Goal: Task Accomplishment & Management: Use online tool/utility

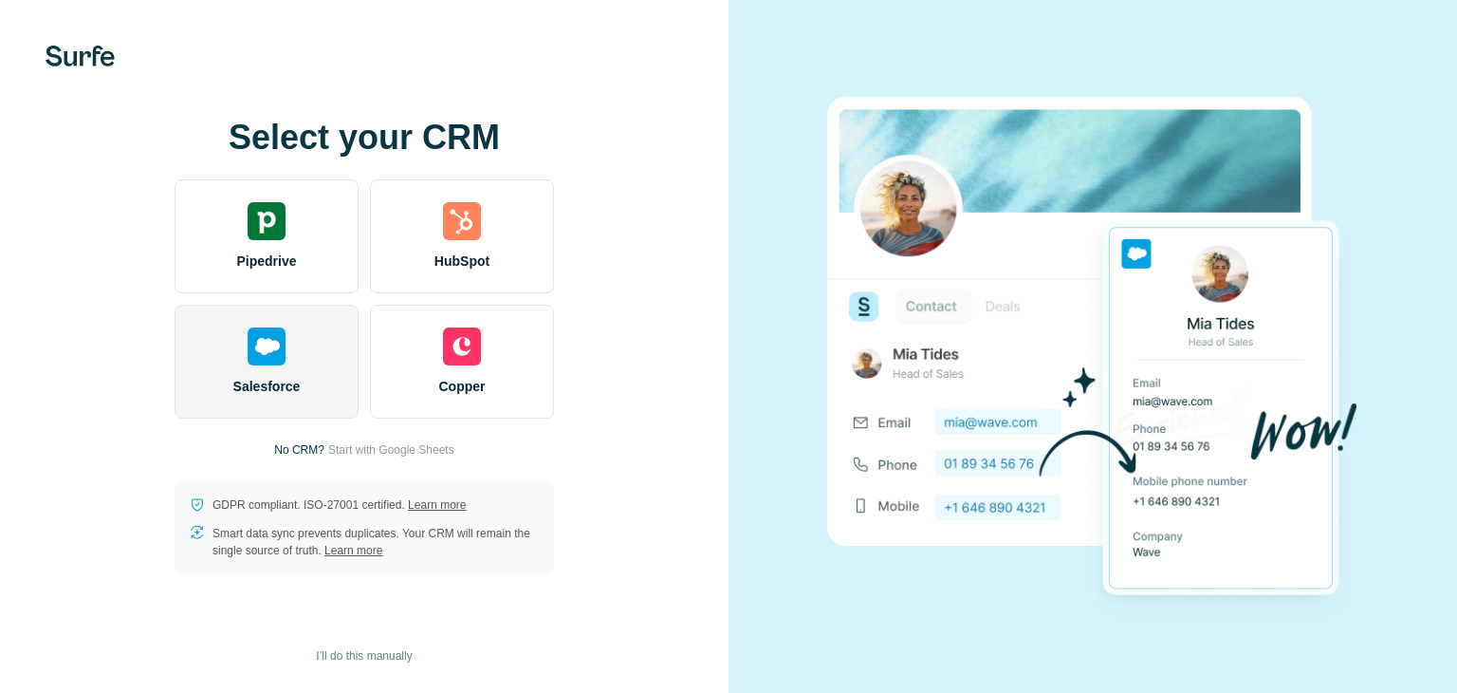
click at [264, 369] on div "Salesforce" at bounding box center [267, 362] width 184 height 114
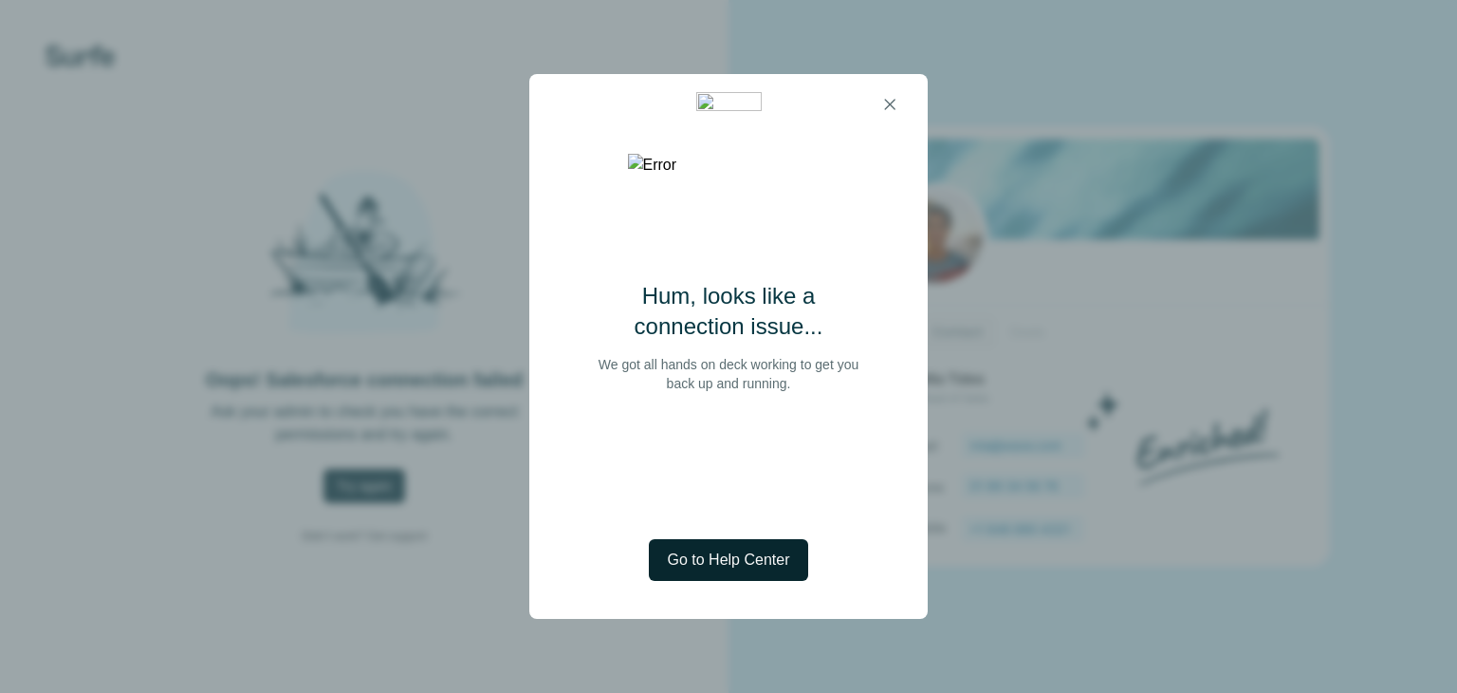
click at [750, 561] on span "Go to Help Center" at bounding box center [729, 559] width 122 height 23
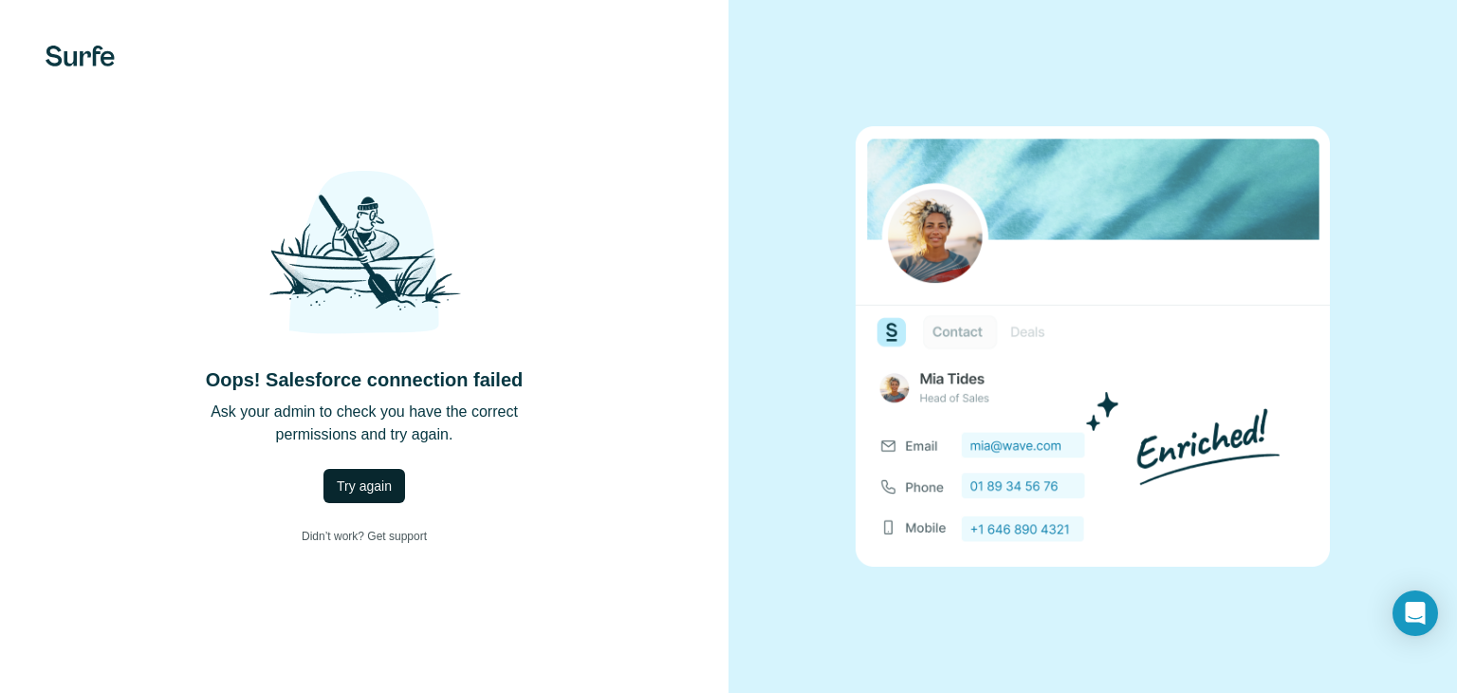
click at [375, 477] on span "Try again" at bounding box center [364, 485] width 55 height 19
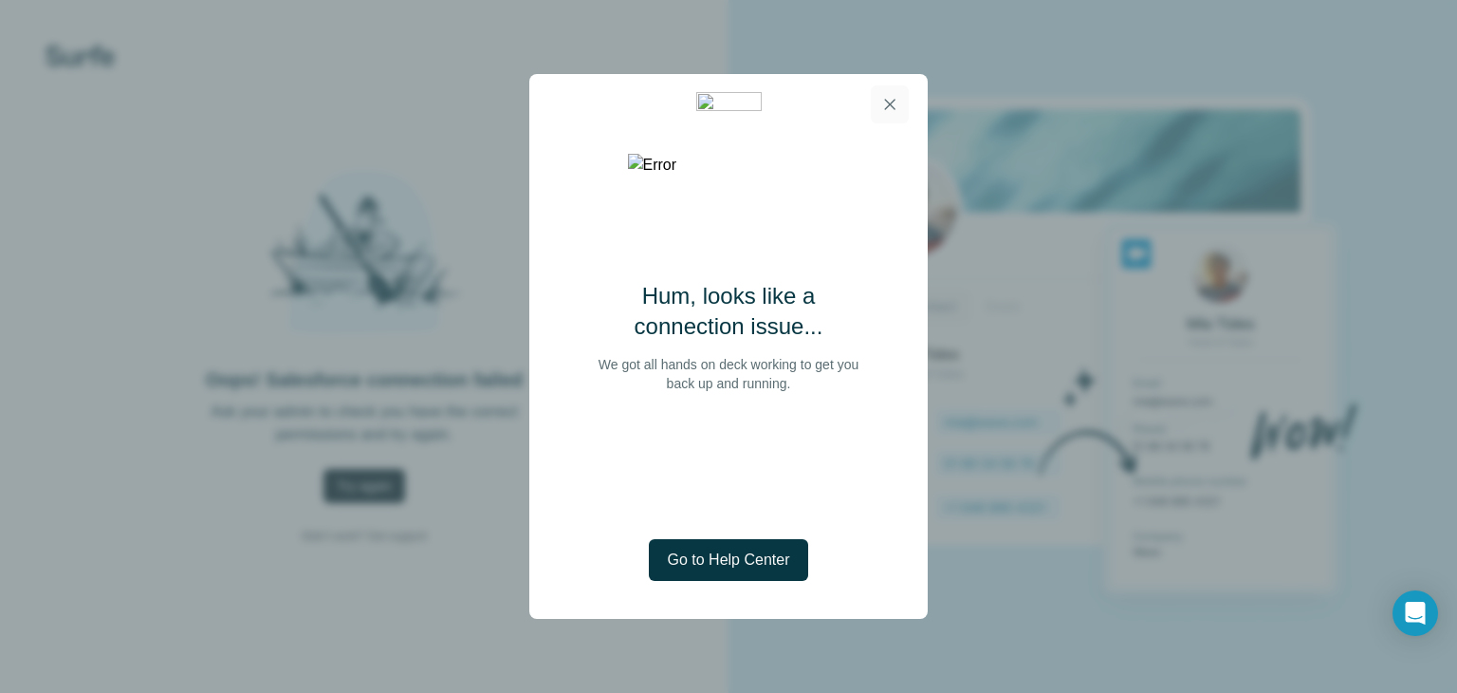
click at [895, 111] on icon "button" at bounding box center [890, 104] width 19 height 19
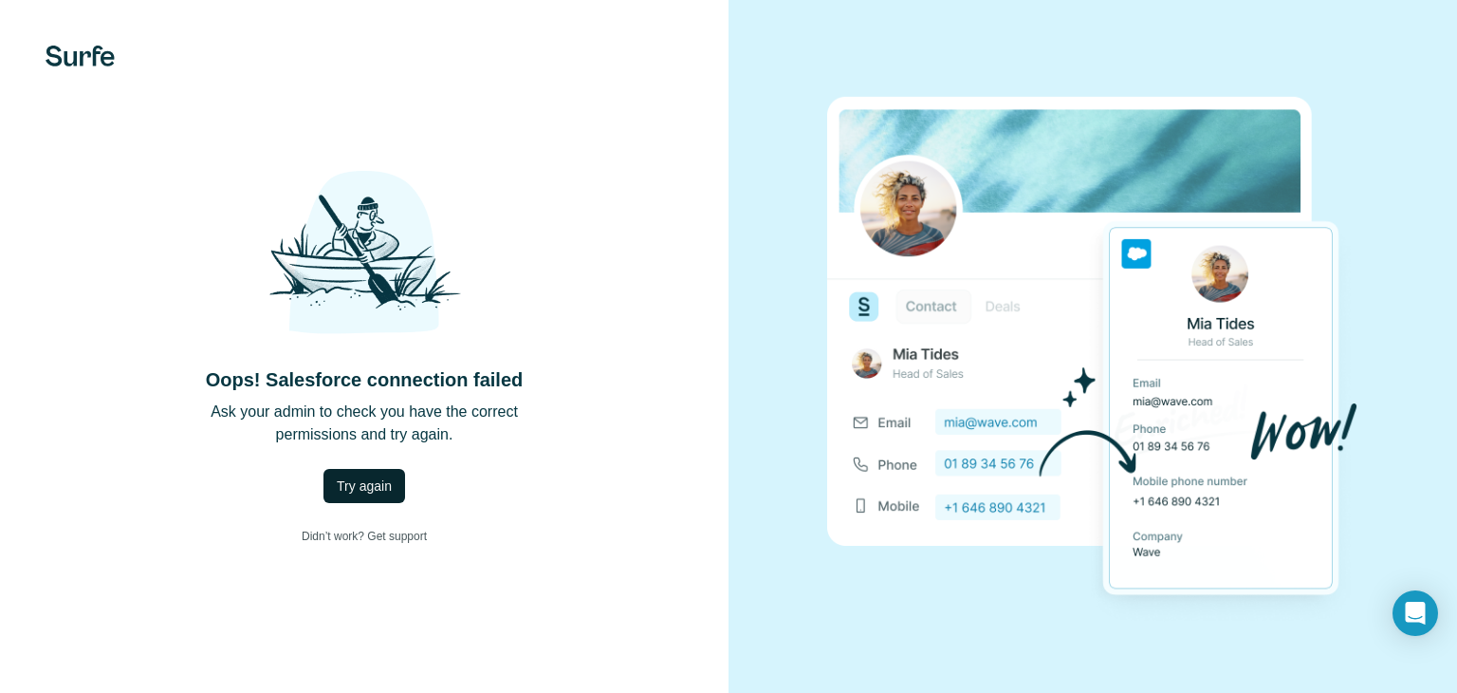
click at [358, 486] on span "Try again" at bounding box center [364, 485] width 55 height 19
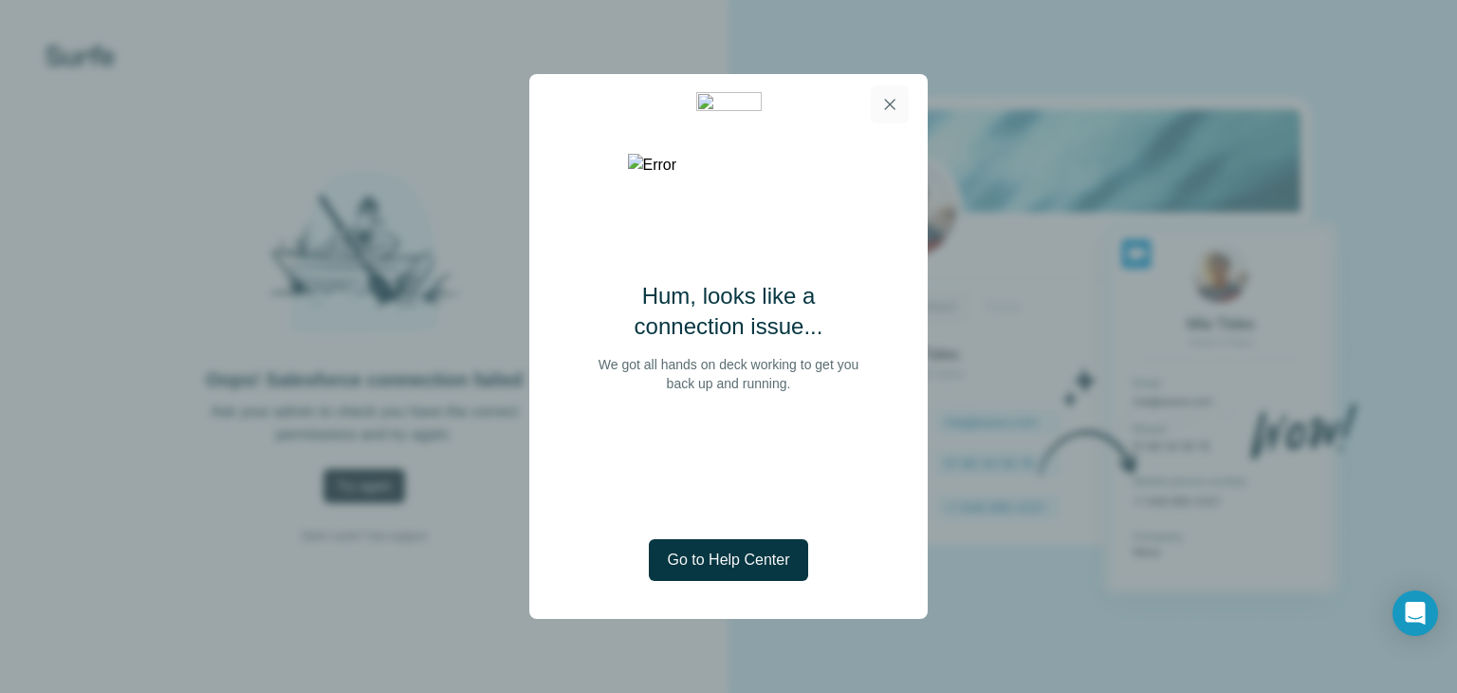
click at [899, 95] on icon "button" at bounding box center [890, 104] width 19 height 19
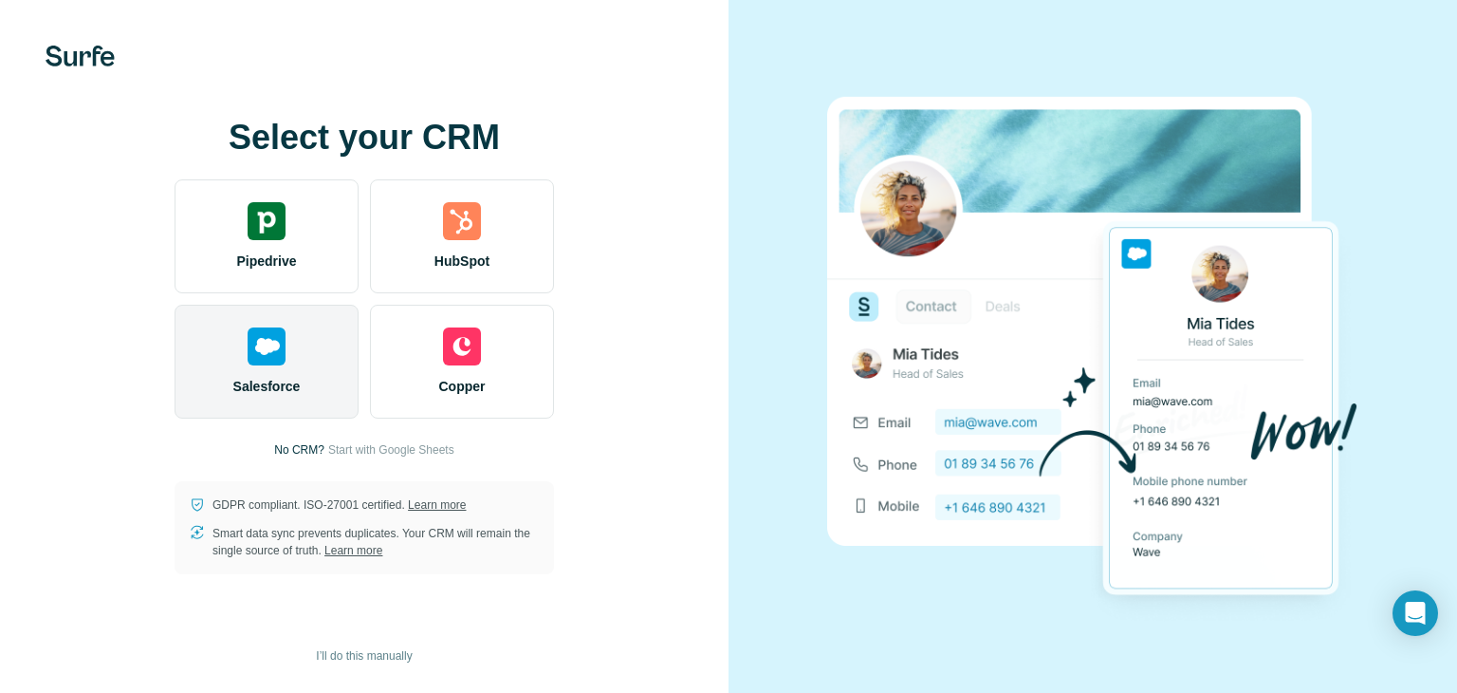
click at [282, 361] on img at bounding box center [267, 346] width 38 height 38
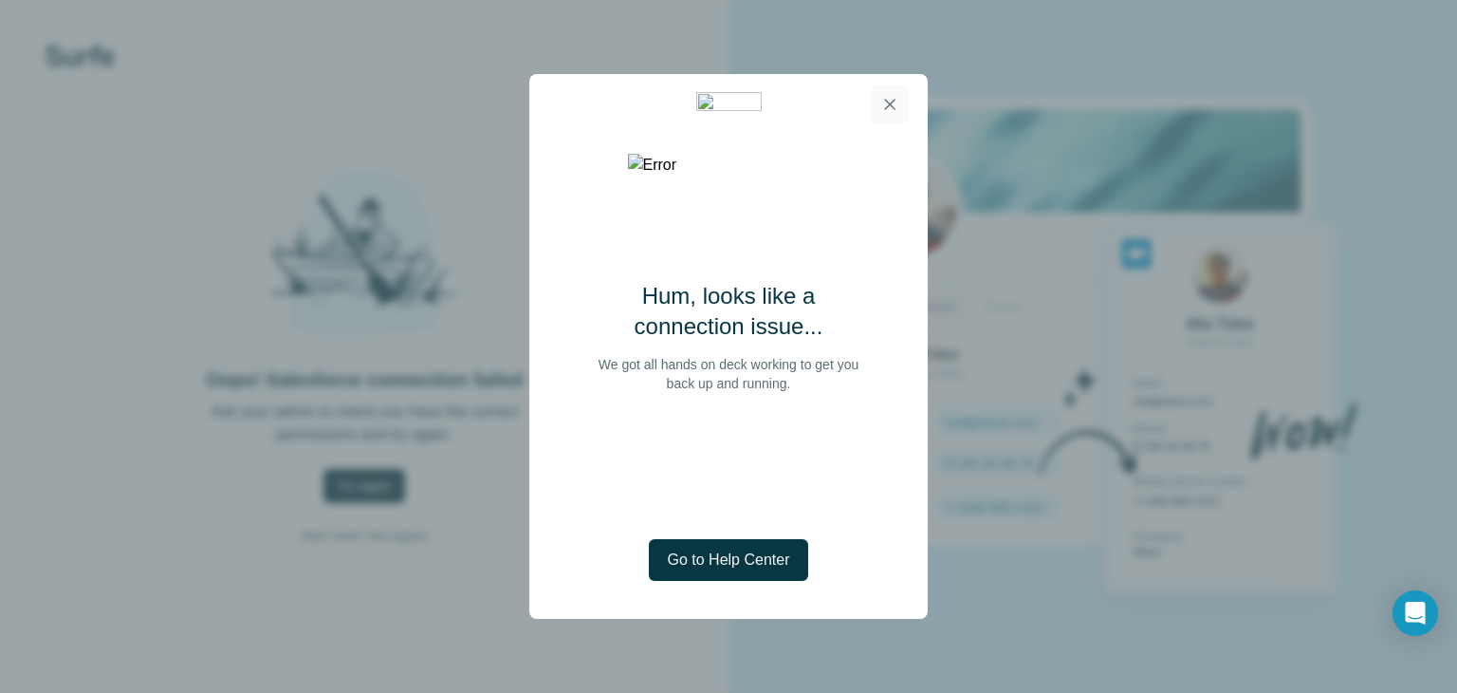
click at [893, 107] on icon "button" at bounding box center [890, 104] width 10 height 10
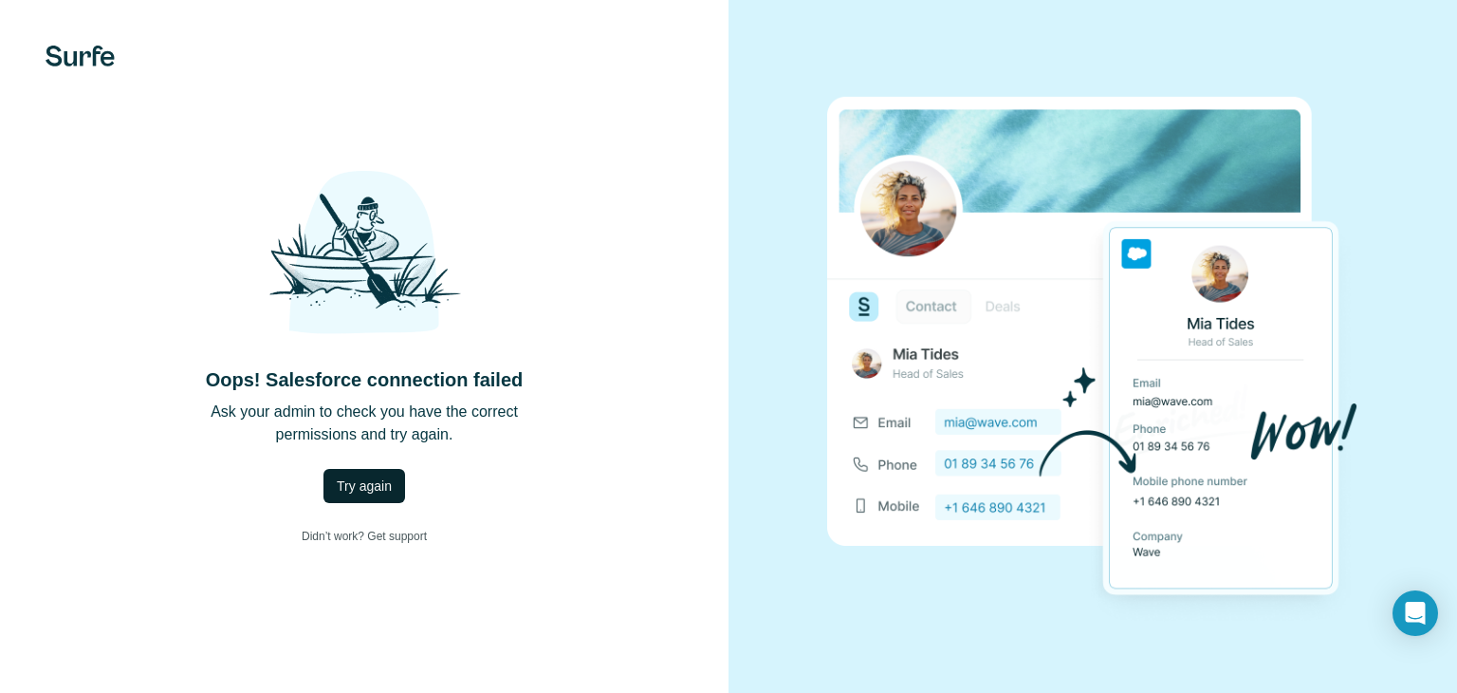
click at [350, 473] on button "Try again" at bounding box center [365, 486] width 82 height 34
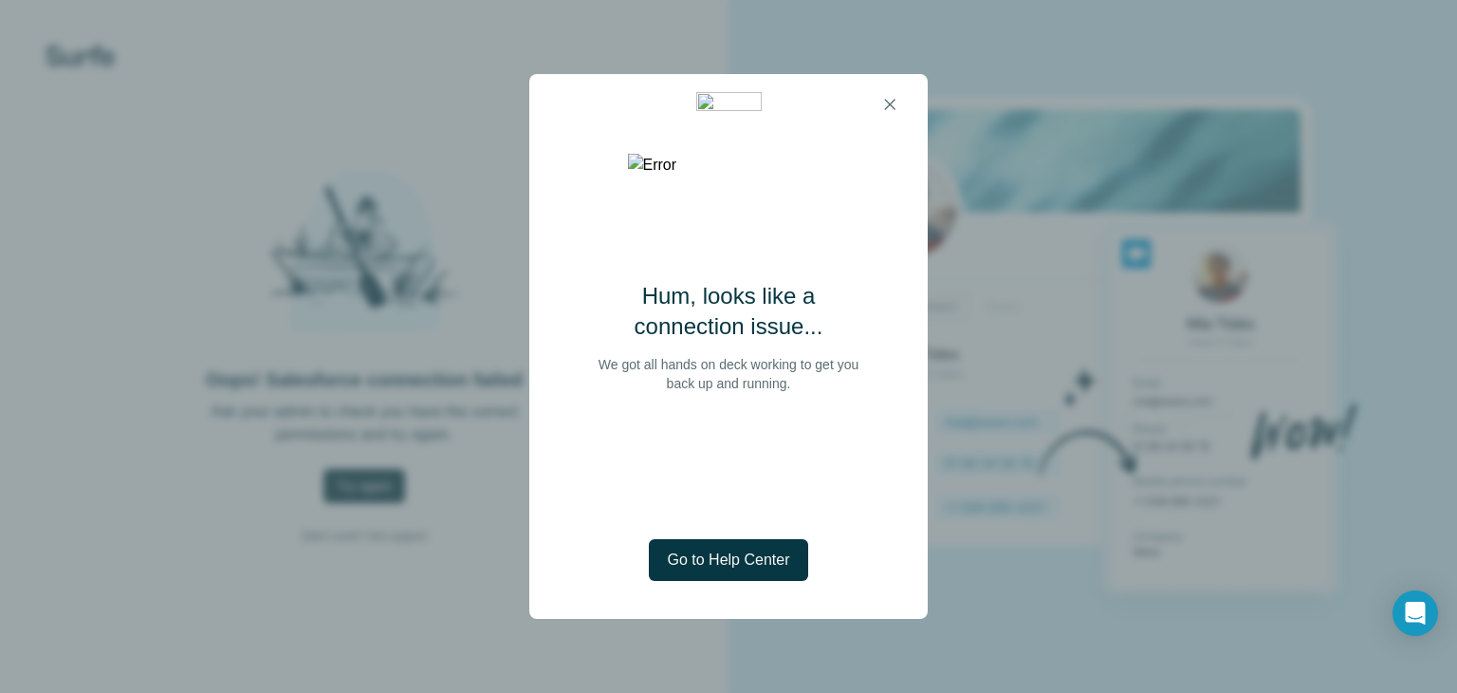
click at [704, 584] on div "Hum, looks like a connection issue... We got all hands on deck working to get y…" at bounding box center [728, 377] width 399 height 484
click at [777, 551] on span "Go to Help Center" at bounding box center [729, 559] width 122 height 23
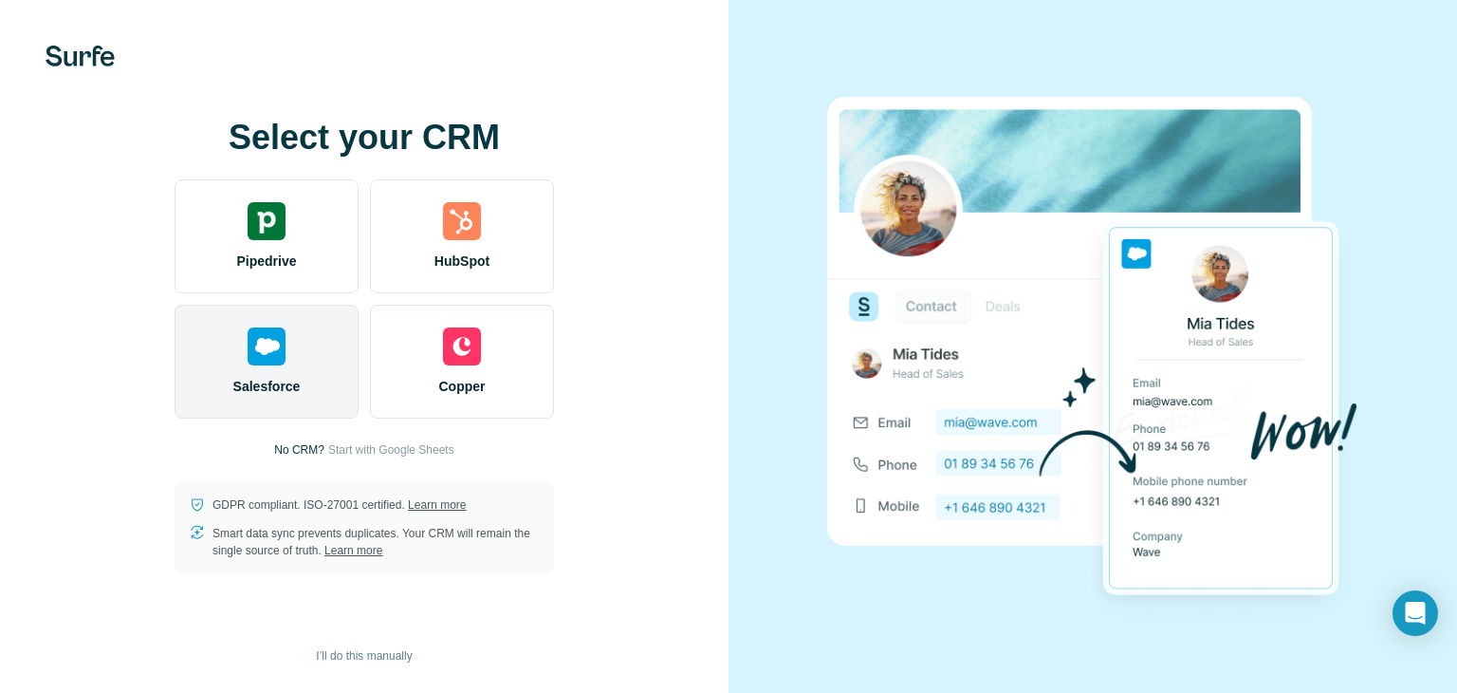
click at [262, 356] on img at bounding box center [267, 346] width 38 height 38
